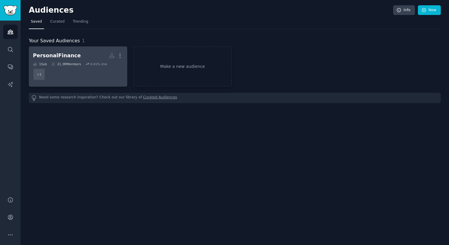
click at [66, 56] on div "PersonalFinance" at bounding box center [57, 55] width 48 height 7
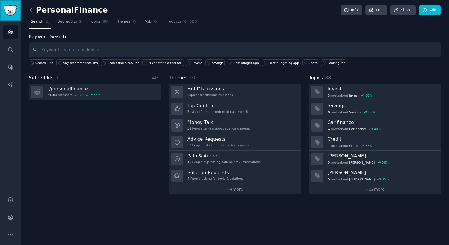
click at [12, 16] on link "Sidebar" at bounding box center [10, 10] width 21 height 21
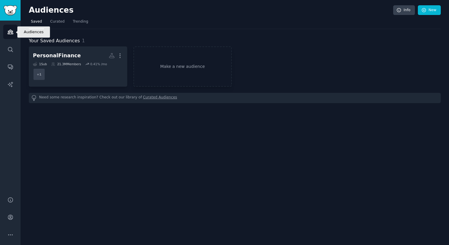
click at [8, 31] on icon "Sidebar" at bounding box center [10, 32] width 5 height 4
click at [9, 32] on icon "Sidebar" at bounding box center [10, 32] width 5 height 4
click at [7, 10] on img "Sidebar" at bounding box center [11, 10] width 14 height 10
click at [9, 32] on icon "Sidebar" at bounding box center [10, 32] width 6 height 6
click at [8, 34] on icon "Sidebar" at bounding box center [10, 32] width 5 height 4
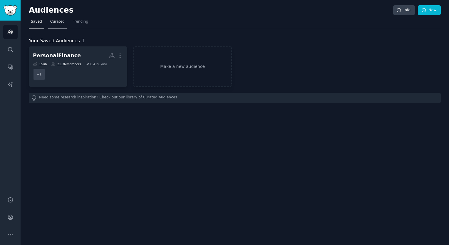
click at [51, 23] on span "Curated" at bounding box center [57, 21] width 14 height 5
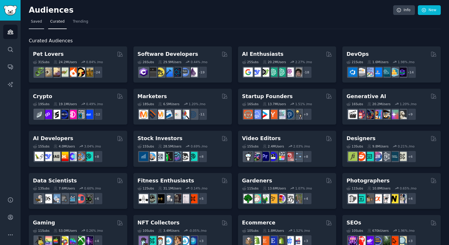
click at [36, 23] on span "Saved" at bounding box center [36, 21] width 11 height 5
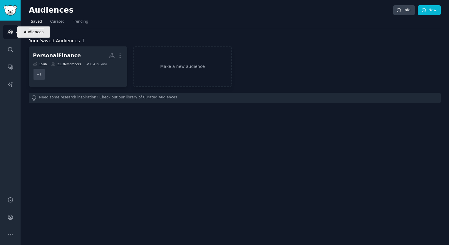
click at [14, 35] on link "Audiences" at bounding box center [10, 32] width 14 height 14
click at [14, 54] on link "Search" at bounding box center [10, 49] width 14 height 14
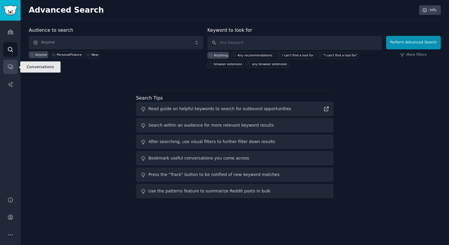
click at [11, 67] on icon "Sidebar" at bounding box center [10, 67] width 5 height 5
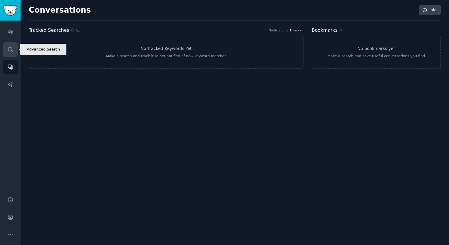
click at [11, 51] on icon "Sidebar" at bounding box center [10, 49] width 6 height 6
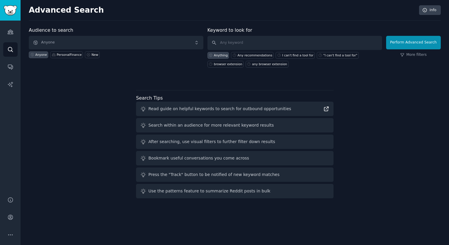
click at [327, 108] on icon at bounding box center [327, 109] width 4 height 4
